Goal: Information Seeking & Learning: Learn about a topic

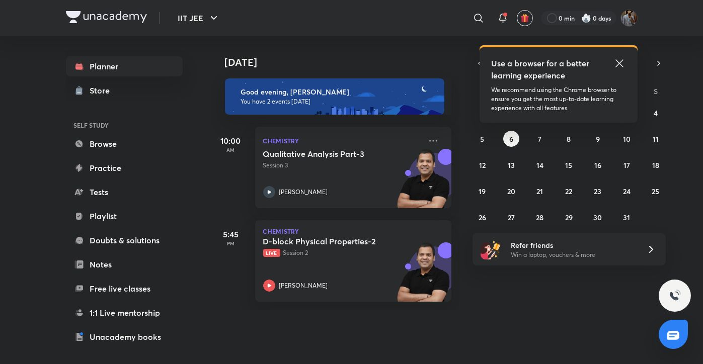
click at [619, 62] on icon at bounding box center [619, 63] width 12 height 12
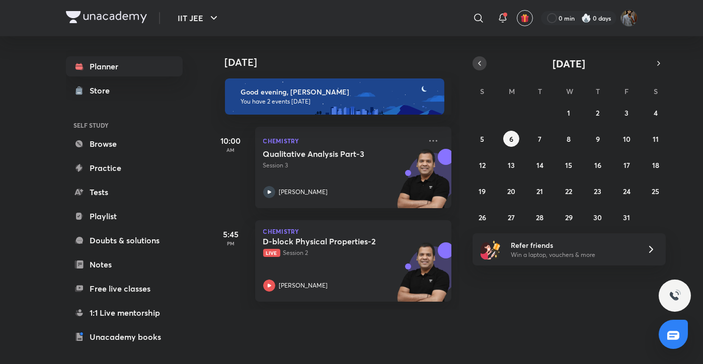
click at [477, 63] on icon "button" at bounding box center [479, 63] width 8 height 9
click at [491, 216] on div "31 1 2 3 4 5 6 7 8 9 10 11 12 13 14 15 16 17 18 19 20 21 22 23 24 25 26 27 28 2…" at bounding box center [568, 165] width 193 height 121
drag, startPoint x: 491, startPoint y: 216, endPoint x: 477, endPoint y: 213, distance: 13.8
click at [477, 213] on div "31 1 2 3 4 5 6 7 8 9 10 11 12 13 14 15 16 17 18 19 20 21 22 23 24 25 26 27 28 2…" at bounding box center [568, 165] width 193 height 121
click at [477, 213] on button "28" at bounding box center [482, 217] width 16 height 16
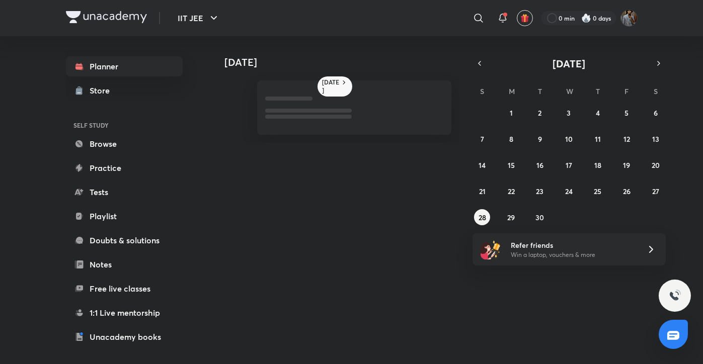
click at [485, 270] on div "[DATE] [DATE] [DATE] S M T W T F S 31 1 2 3 4 5 6 7 8 9 10 11 12 13 14 15 16 17…" at bounding box center [424, 196] width 426 height 320
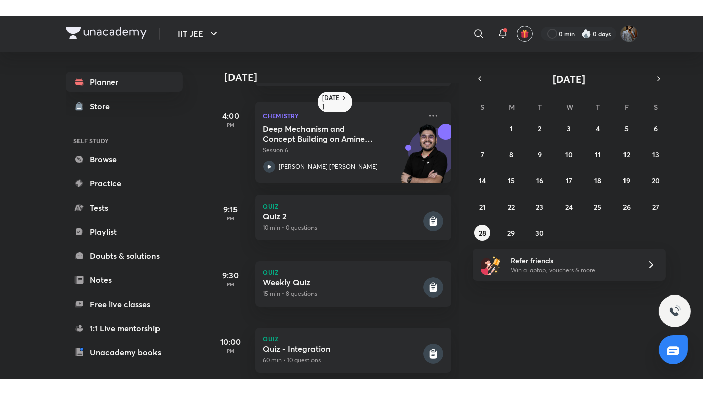
scroll to position [257, 0]
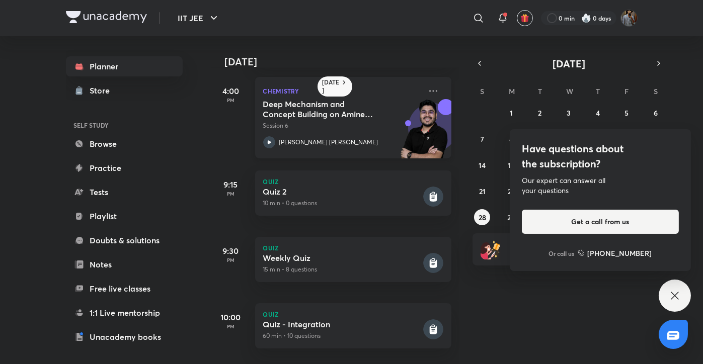
click at [299, 136] on div "[PERSON_NAME] [PERSON_NAME]" at bounding box center [342, 142] width 158 height 12
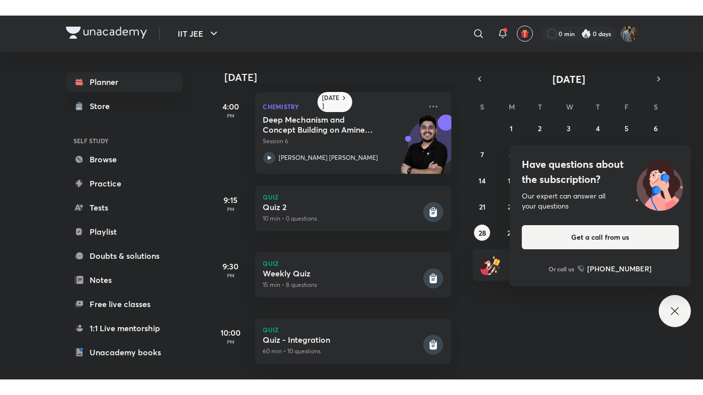
scroll to position [234, 0]
